Goal: Task Accomplishment & Management: Use online tool/utility

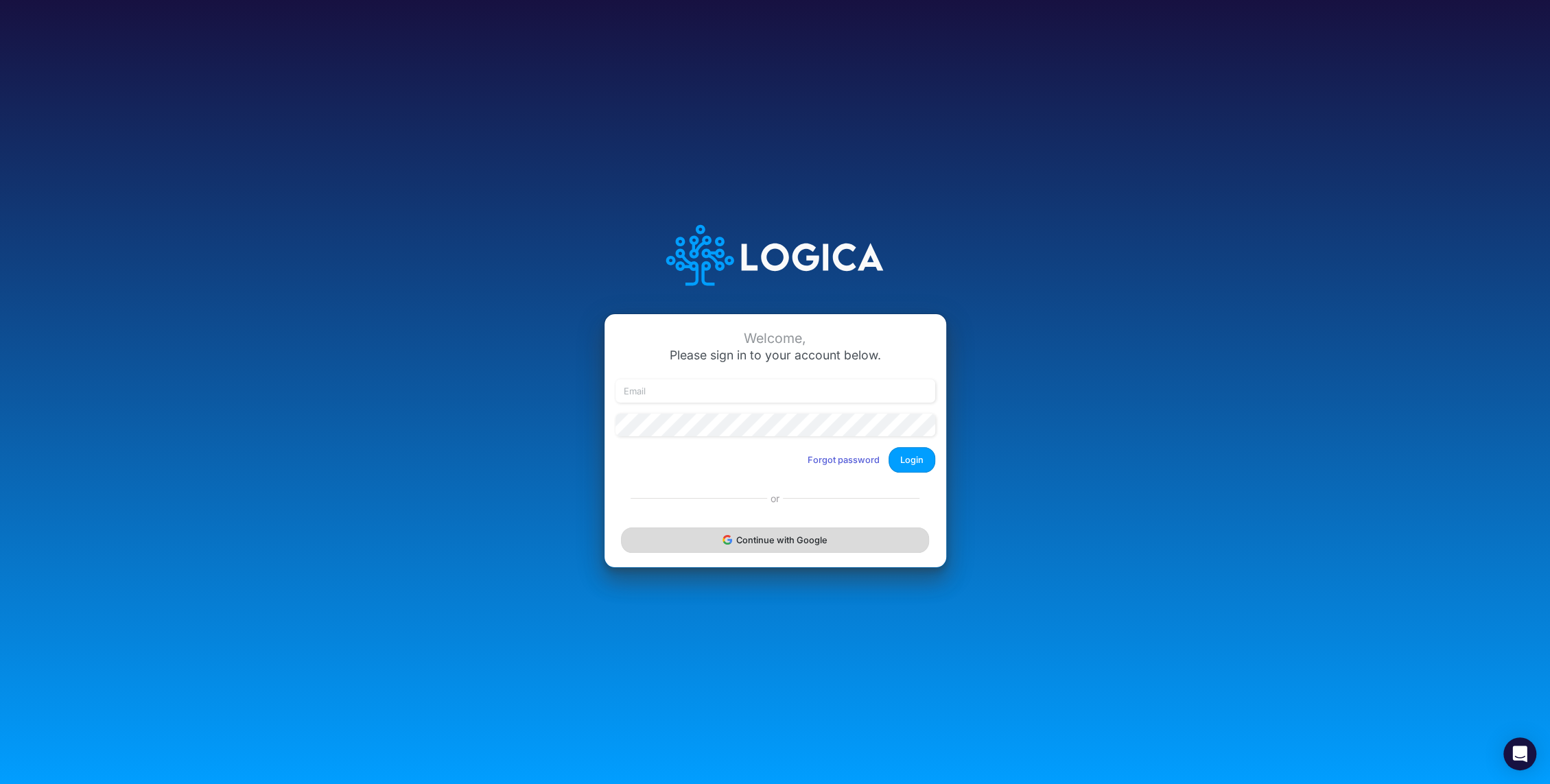
click at [780, 540] on button "Continue with Google" at bounding box center [775, 540] width 308 height 25
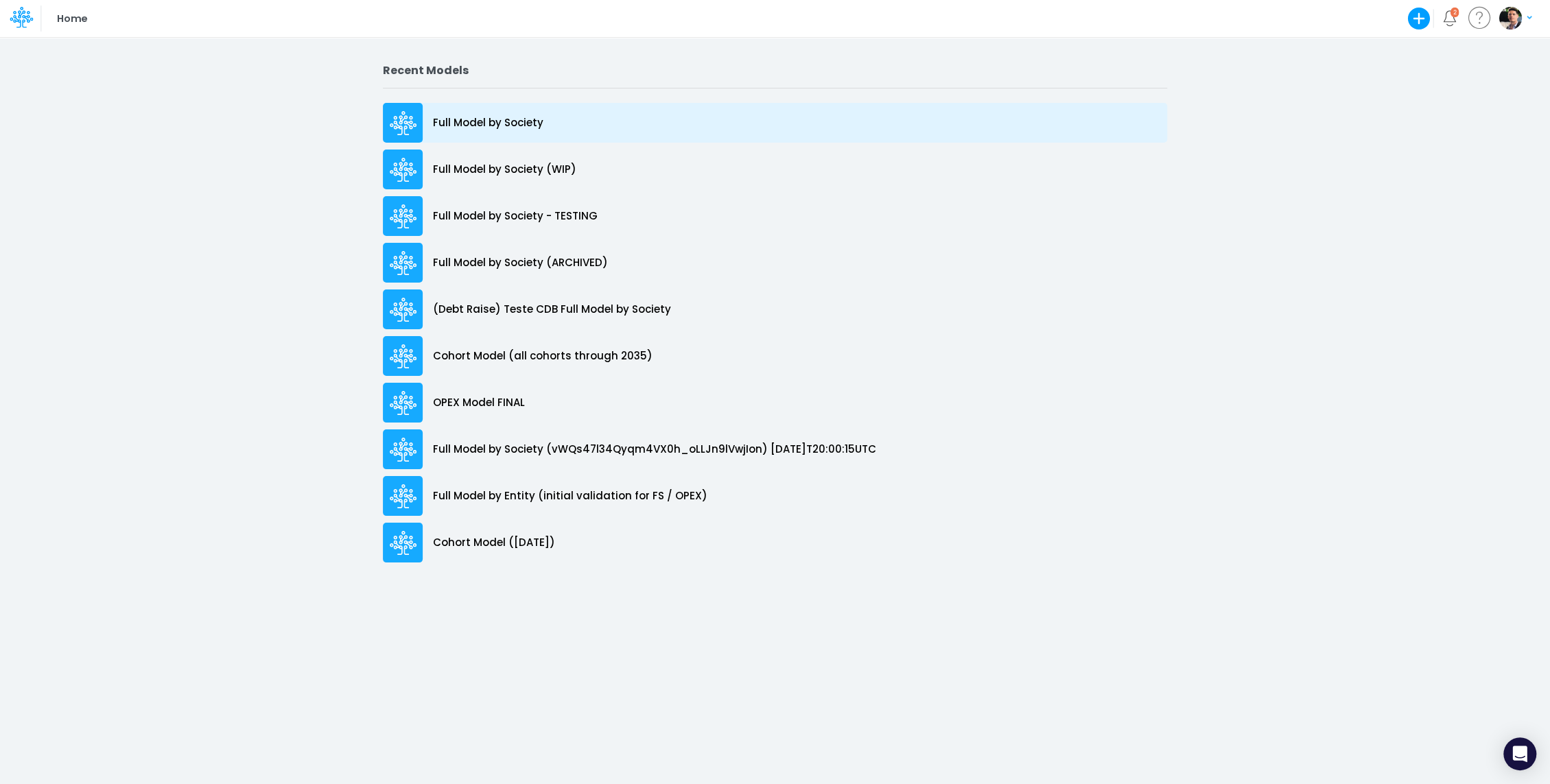
click at [471, 119] on p "Full Model by Society" at bounding box center [488, 124] width 111 height 16
